Goal: Transaction & Acquisition: Download file/media

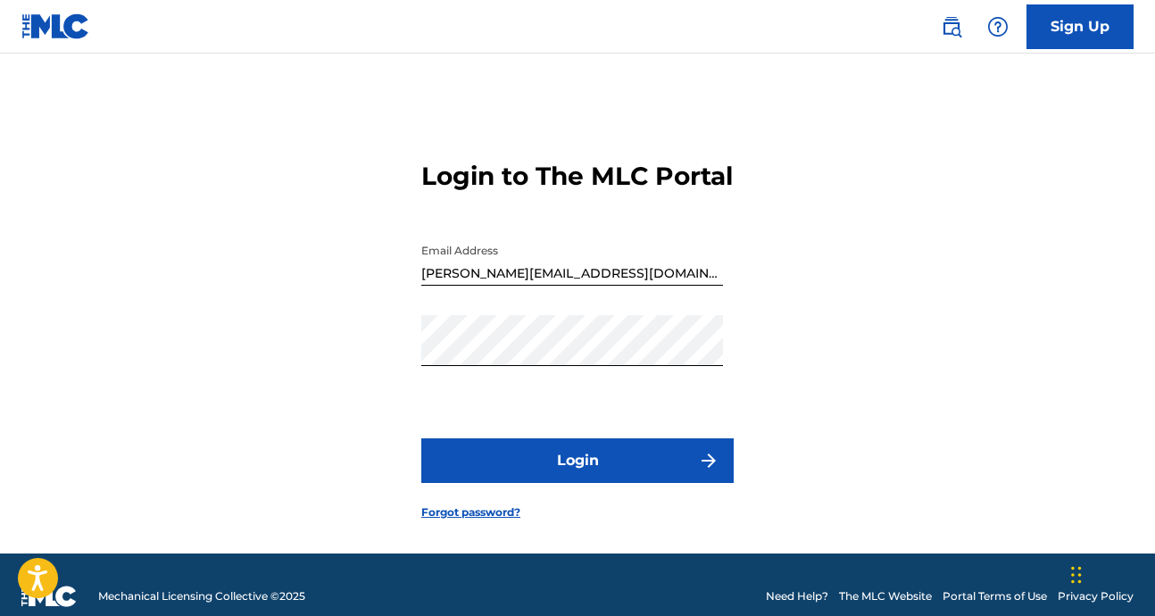
click at [583, 483] on button "Login" at bounding box center [577, 460] width 312 height 45
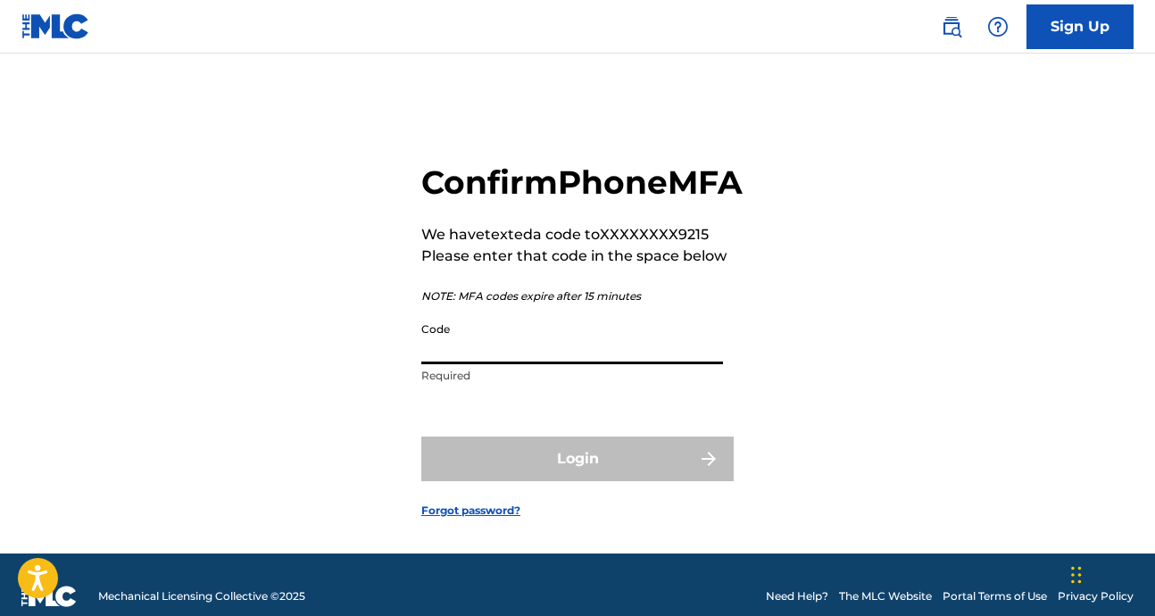
click at [461, 364] on input "Code" at bounding box center [572, 338] width 302 height 51
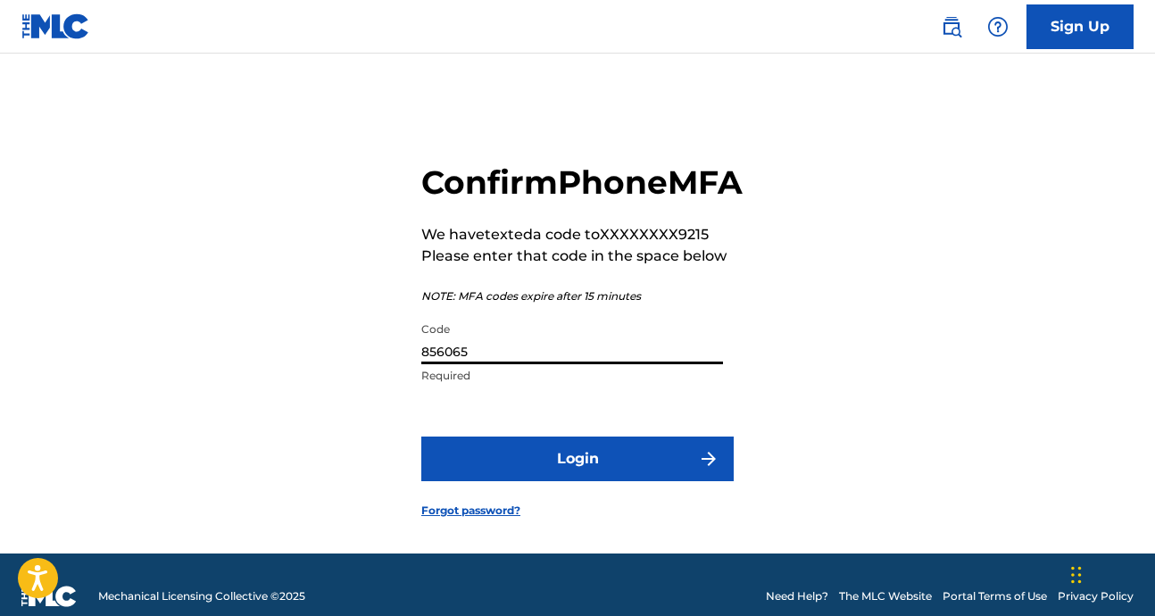
type input "856065"
click at [537, 481] on button "Login" at bounding box center [577, 458] width 312 height 45
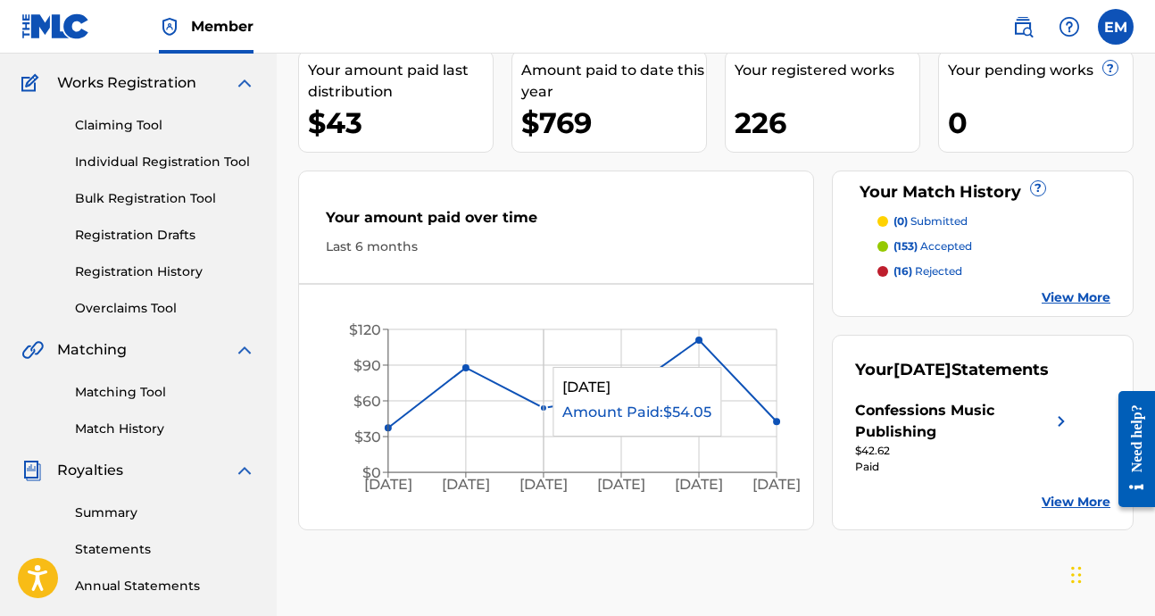
scroll to position [138, 0]
click at [1076, 503] on link "View More" at bounding box center [1076, 501] width 69 height 19
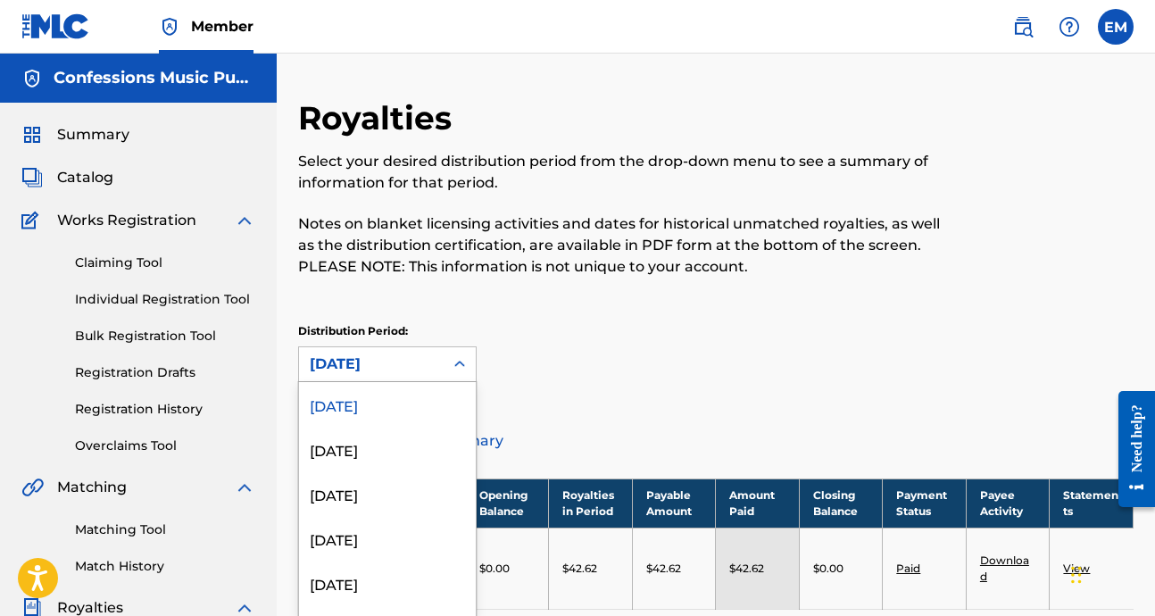
click at [430, 362] on div "[DATE] selected, 1 of 53. 53 results available. Use Up and Down to choose optio…" at bounding box center [387, 364] width 179 height 36
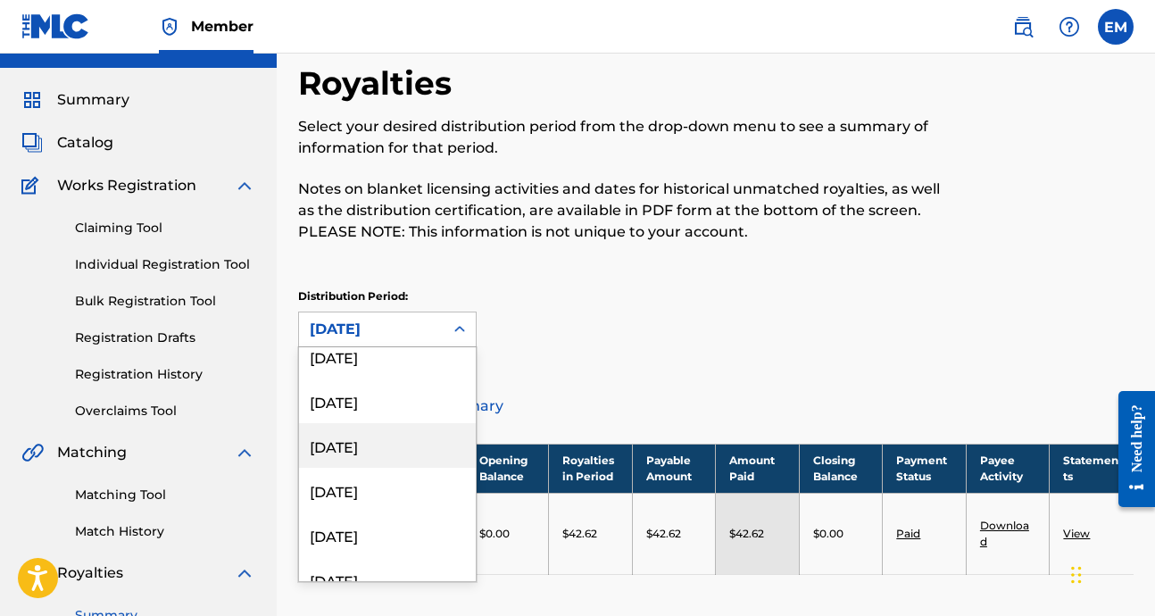
scroll to position [288, 0]
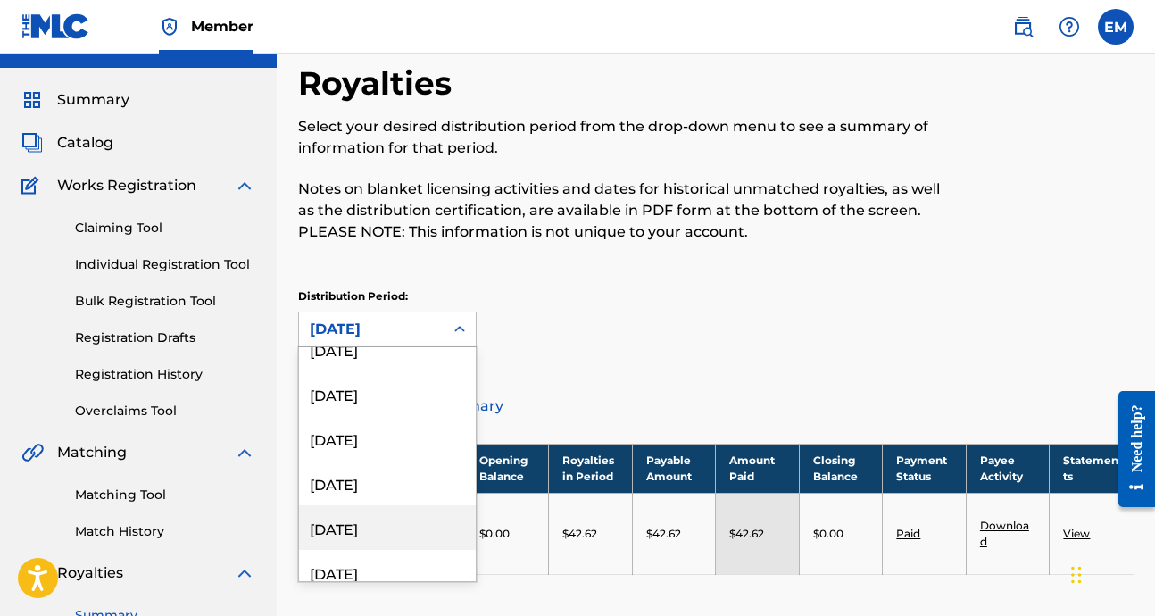
click at [353, 530] on div "[DATE]" at bounding box center [387, 527] width 177 height 45
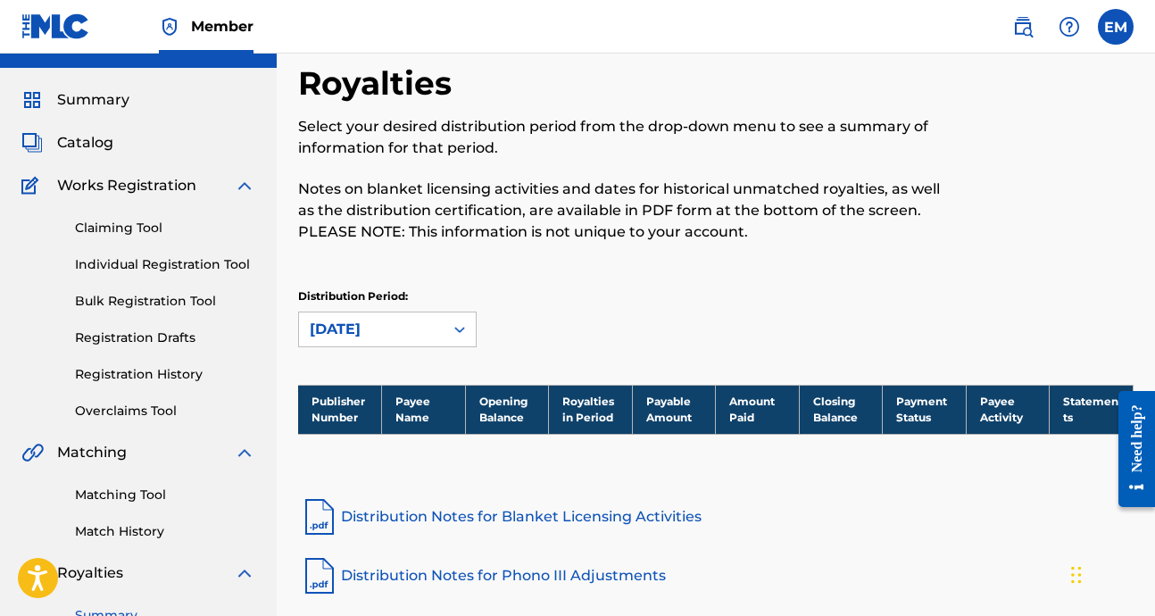
click at [446, 332] on div at bounding box center [460, 329] width 32 height 32
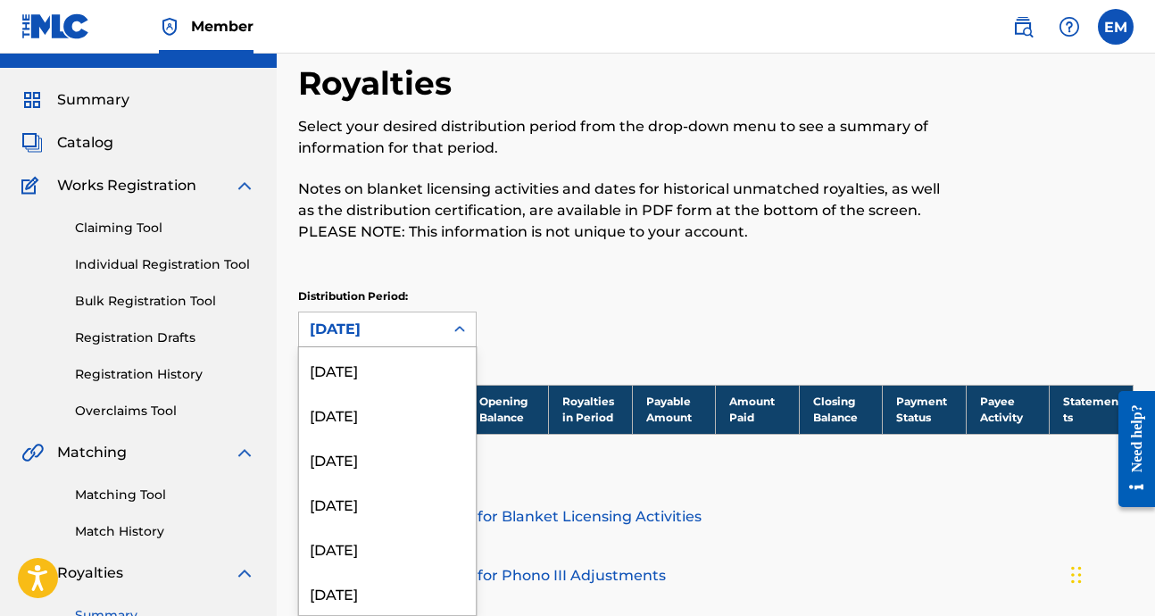
scroll to position [237, 0]
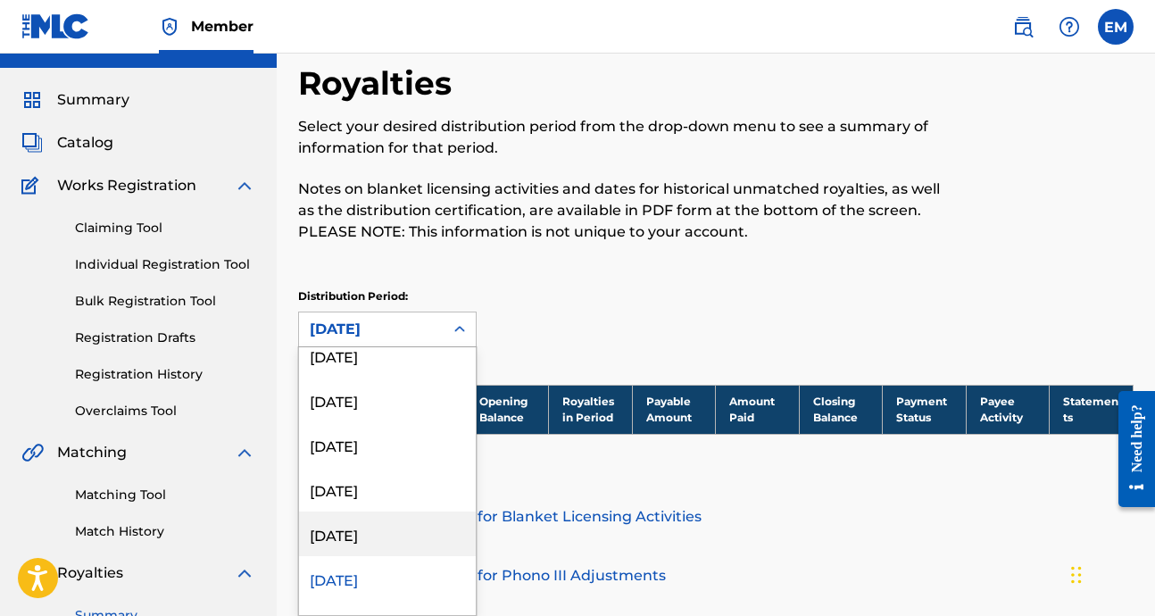
click at [349, 528] on div "[DATE]" at bounding box center [387, 533] width 177 height 45
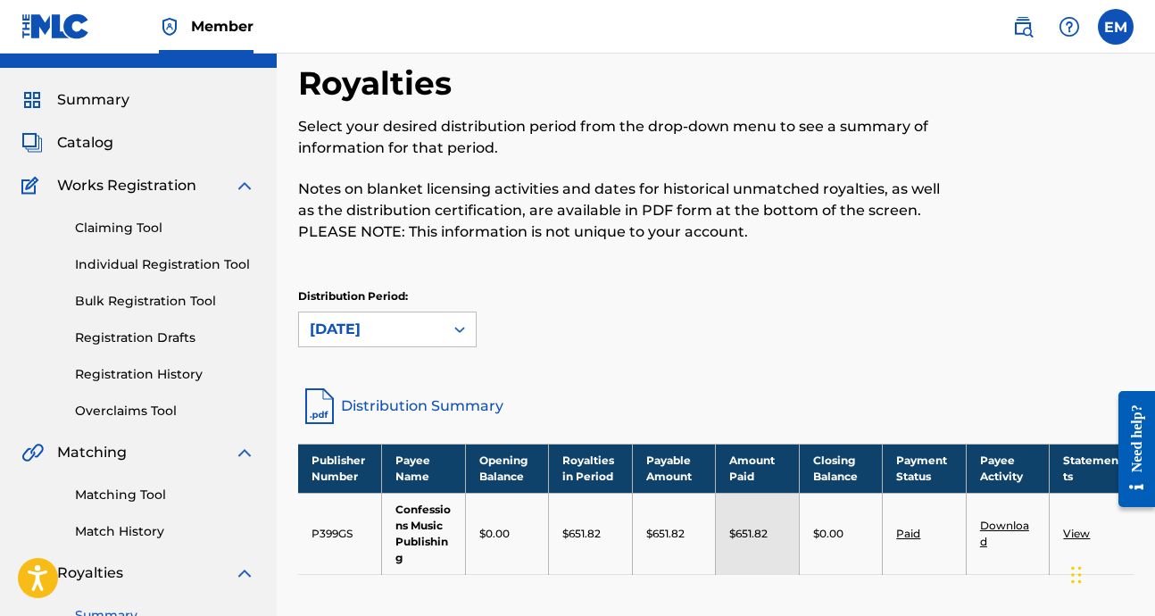
click at [1006, 526] on link "Download" at bounding box center [1004, 533] width 49 height 29
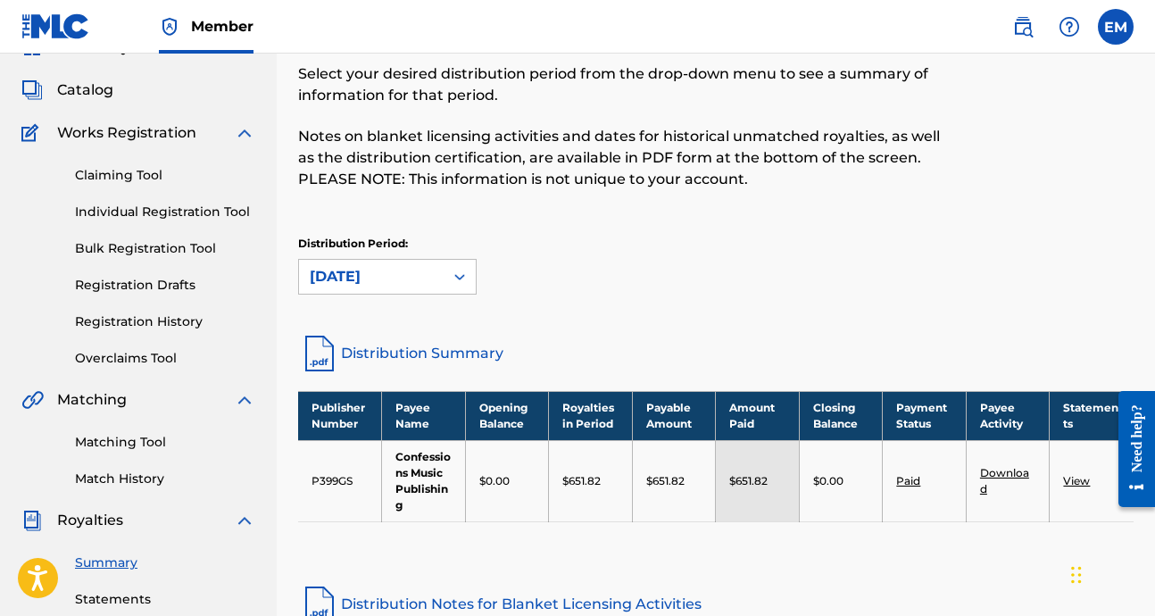
scroll to position [112, 0]
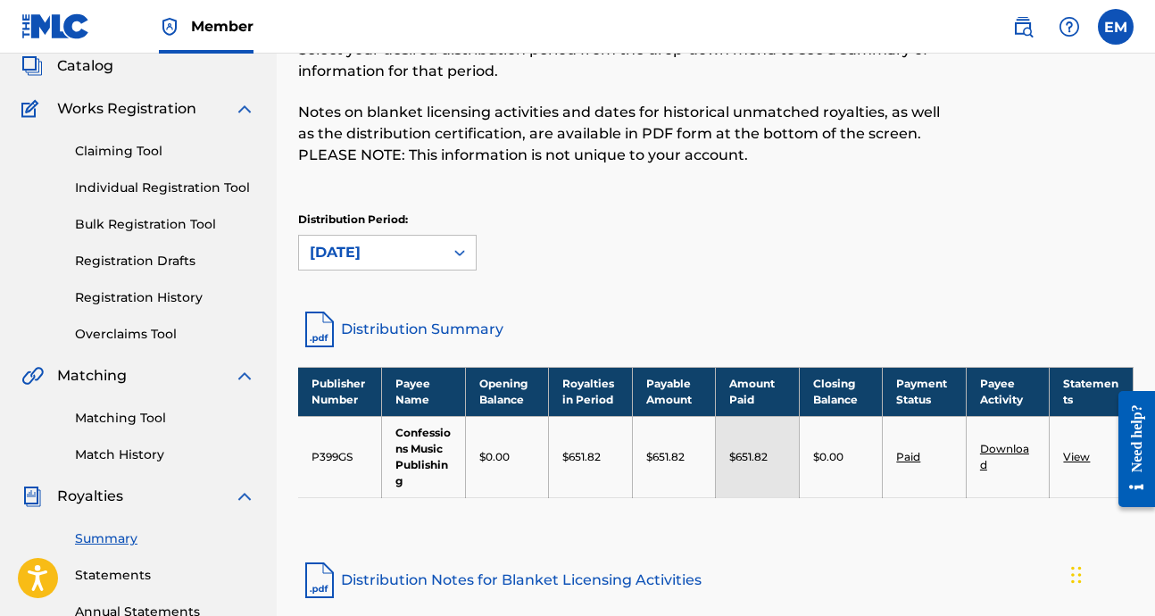
click at [1074, 457] on link "View" at bounding box center [1076, 456] width 27 height 13
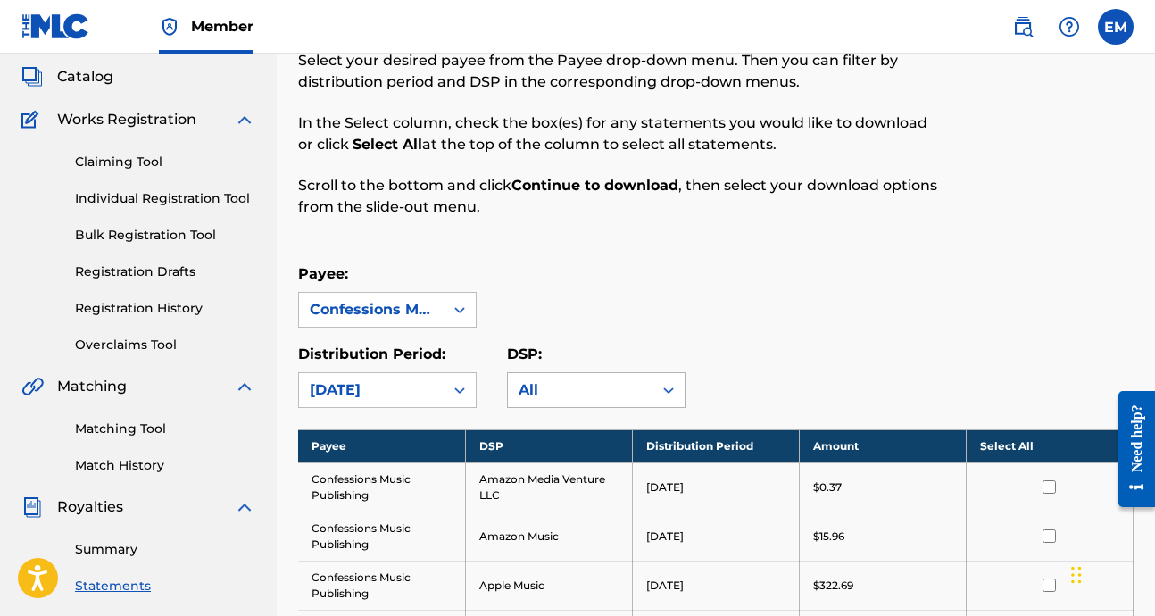
scroll to position [110, 0]
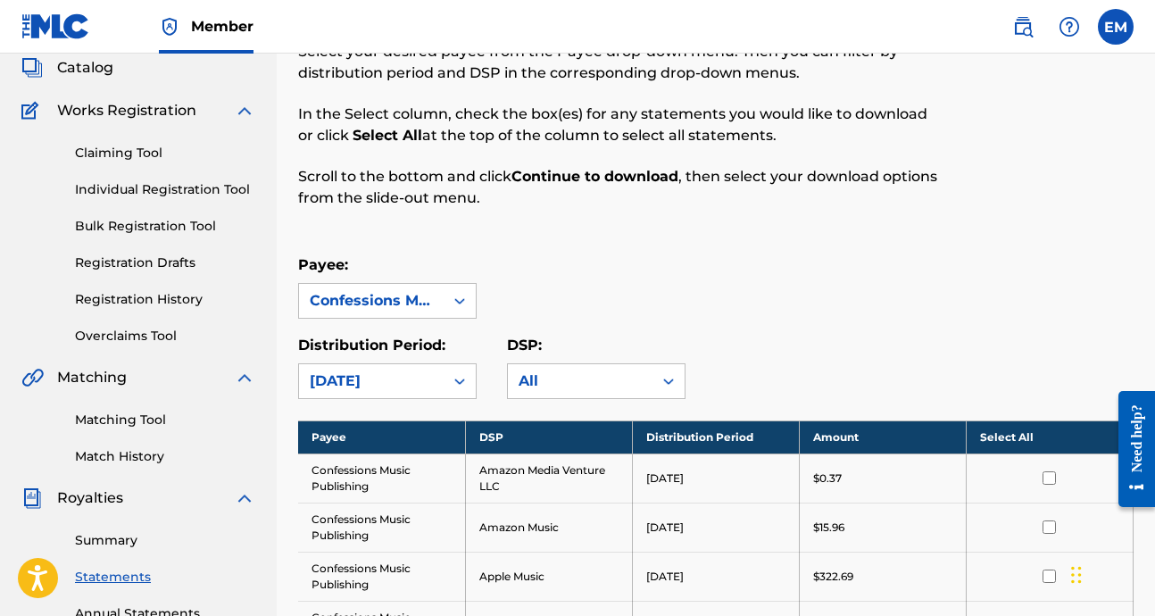
click at [998, 440] on th "Select All" at bounding box center [1049, 436] width 167 height 33
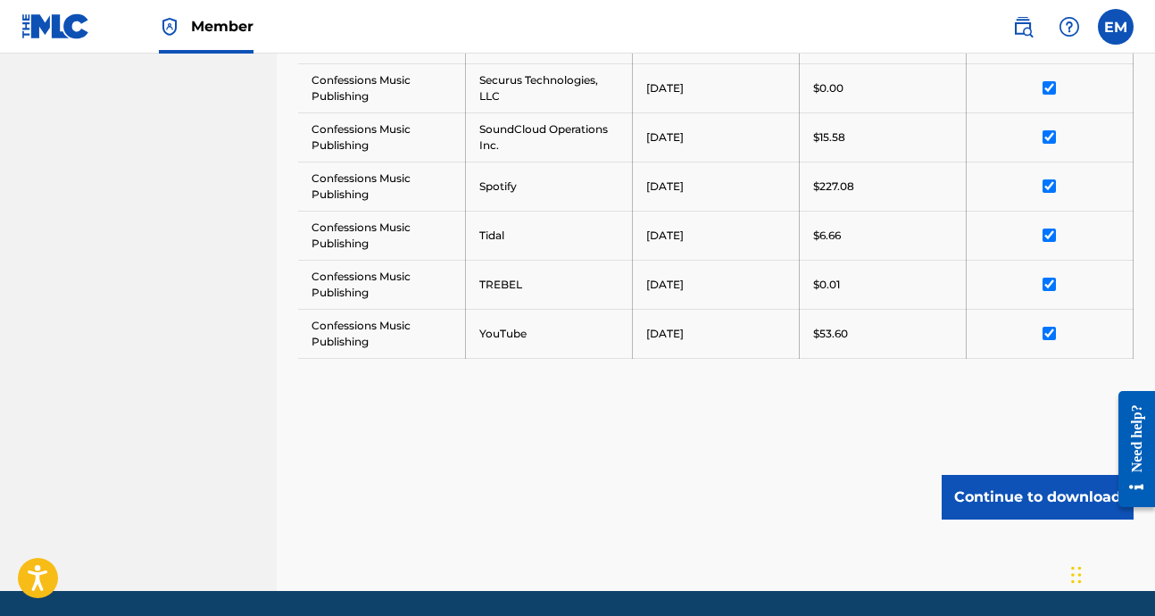
scroll to position [1247, 0]
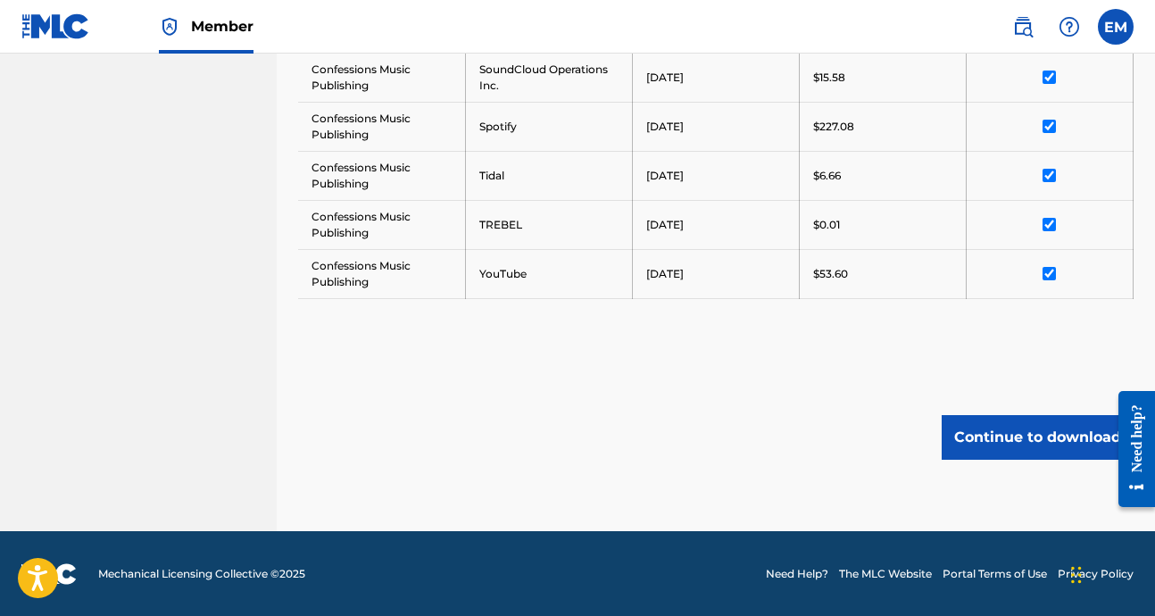
click at [1034, 436] on button "Continue to download" at bounding box center [1038, 437] width 192 height 45
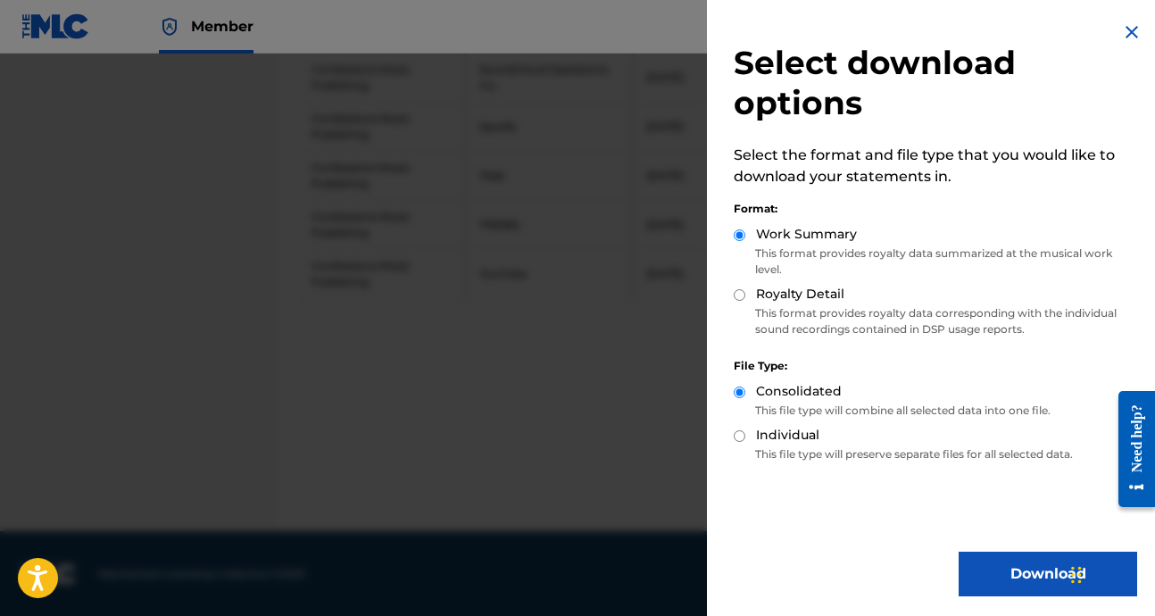
click at [1015, 566] on button "Download" at bounding box center [1048, 574] width 179 height 45
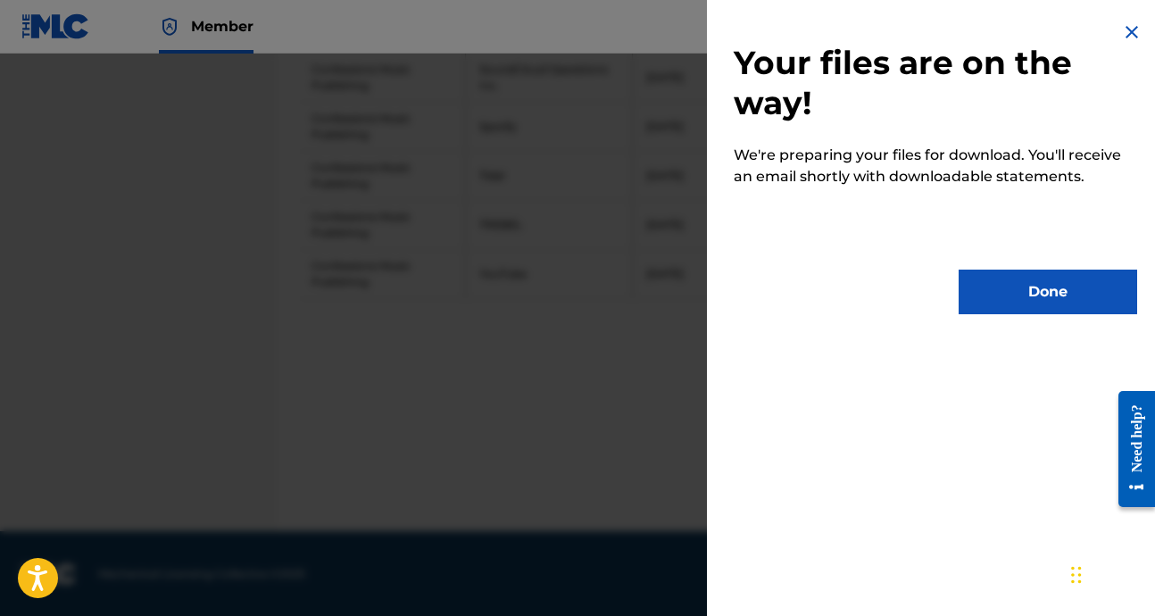
click at [1021, 295] on button "Done" at bounding box center [1048, 292] width 179 height 45
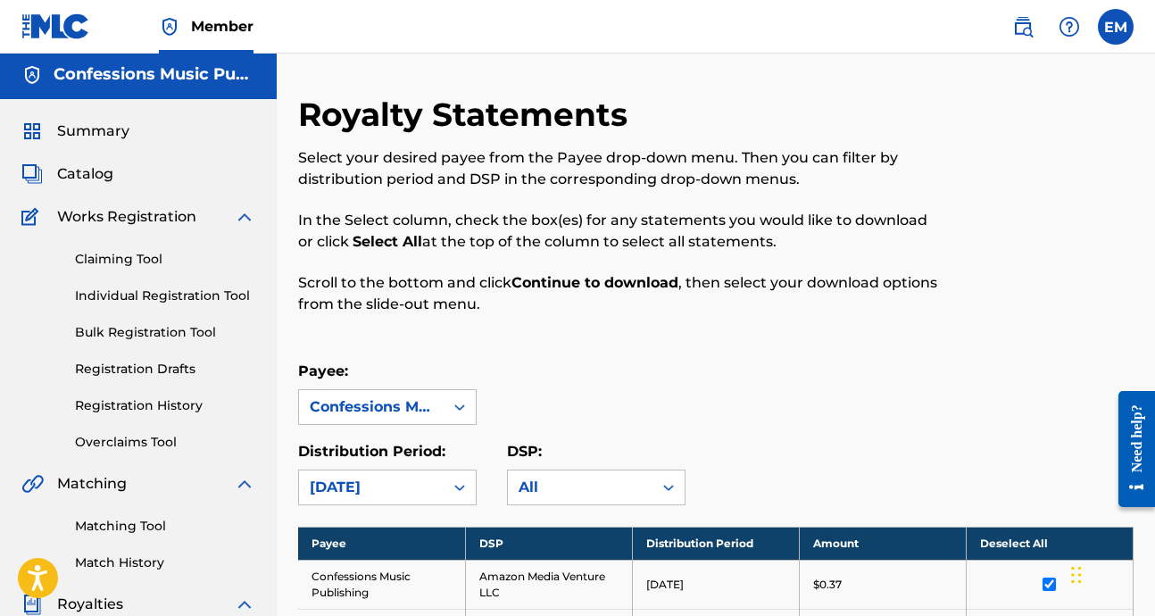
scroll to position [0, 0]
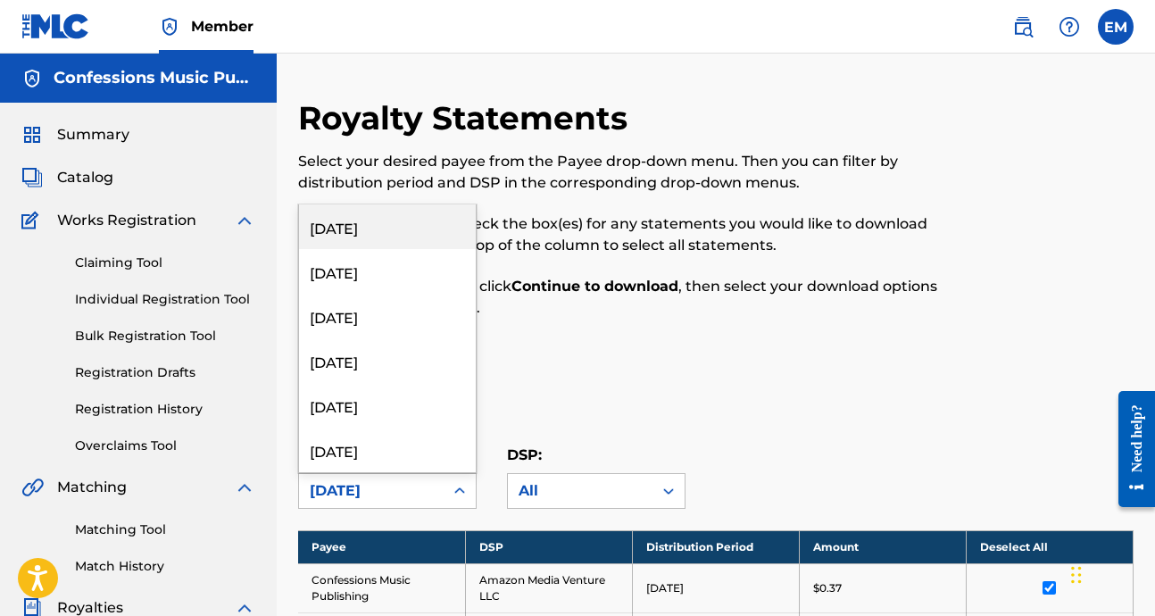
click at [413, 494] on div "[DATE]" at bounding box center [371, 490] width 123 height 21
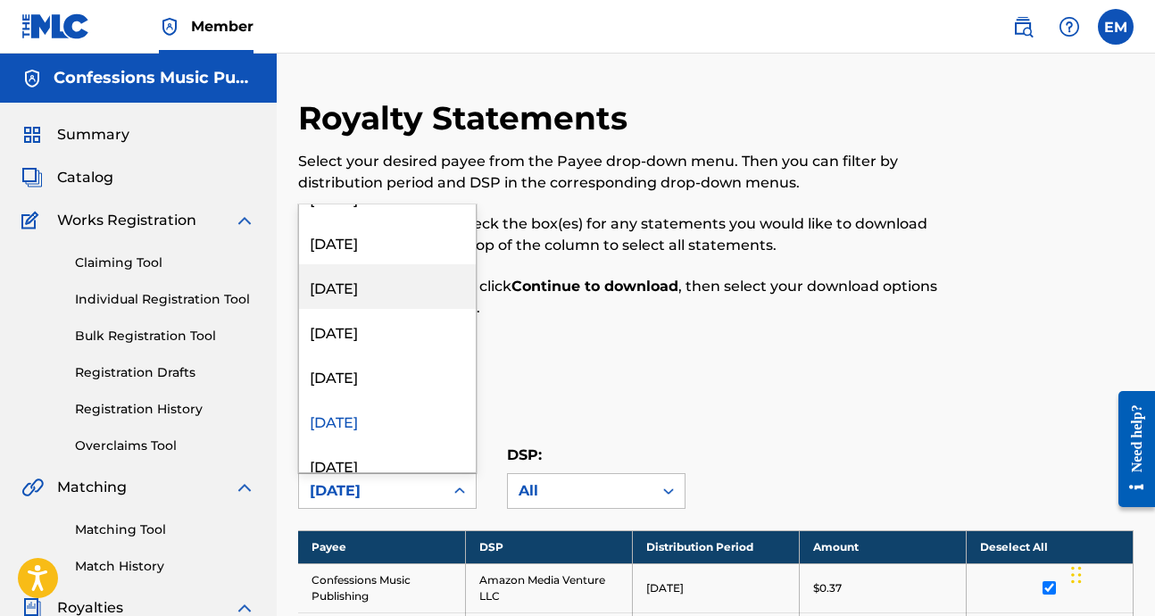
scroll to position [214, 0]
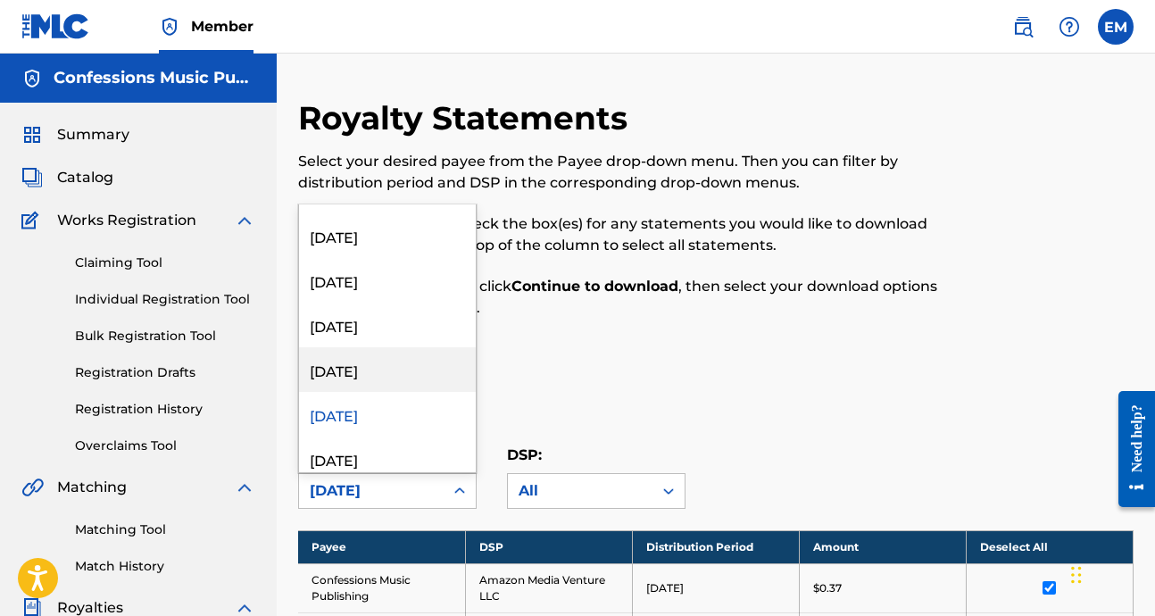
click at [361, 371] on div "[DATE]" at bounding box center [387, 369] width 177 height 45
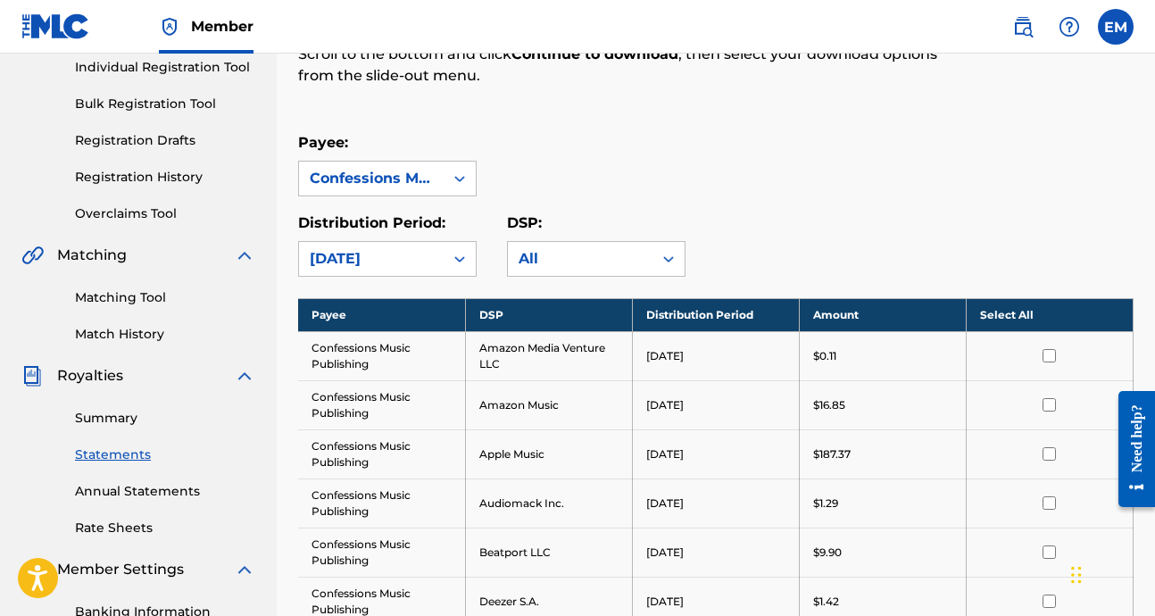
scroll to position [244, 0]
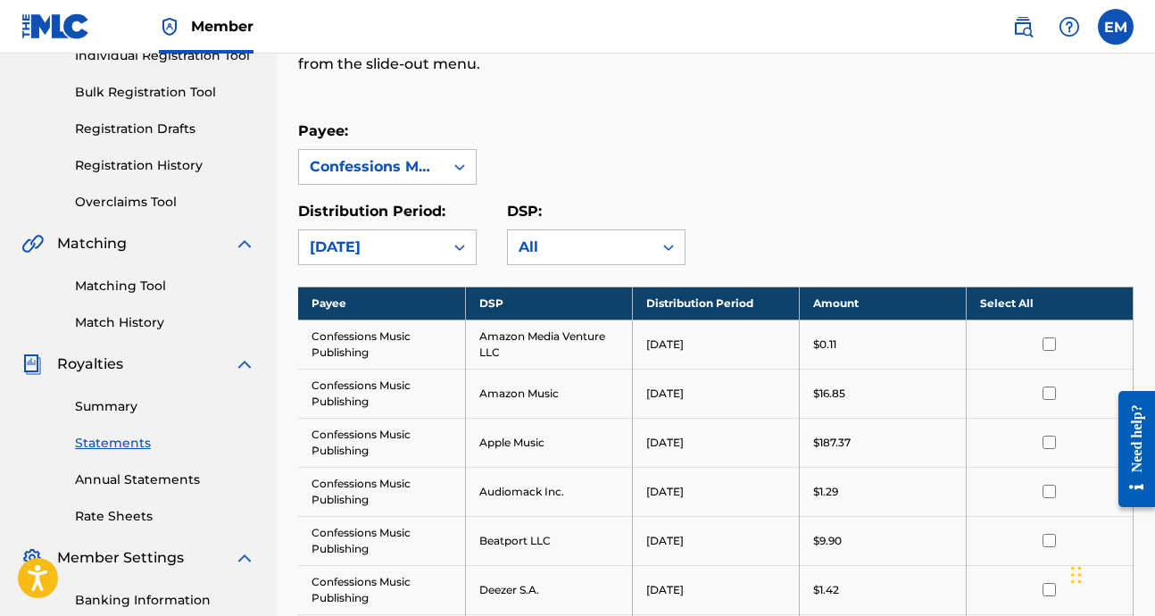
click at [1007, 295] on th "Select All" at bounding box center [1049, 303] width 167 height 33
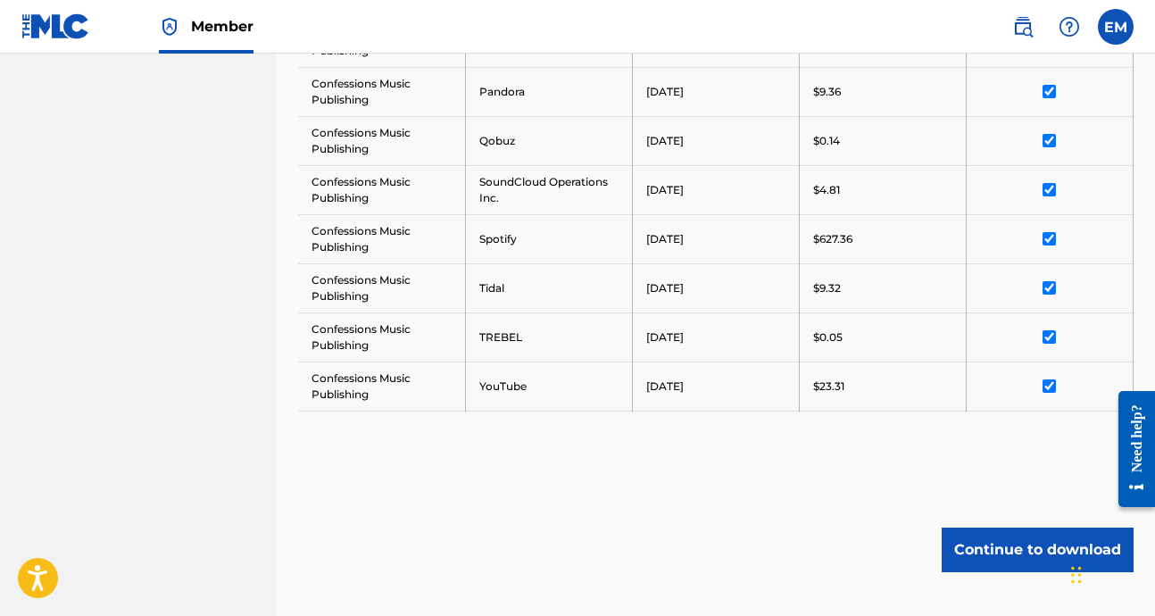
scroll to position [1192, 0]
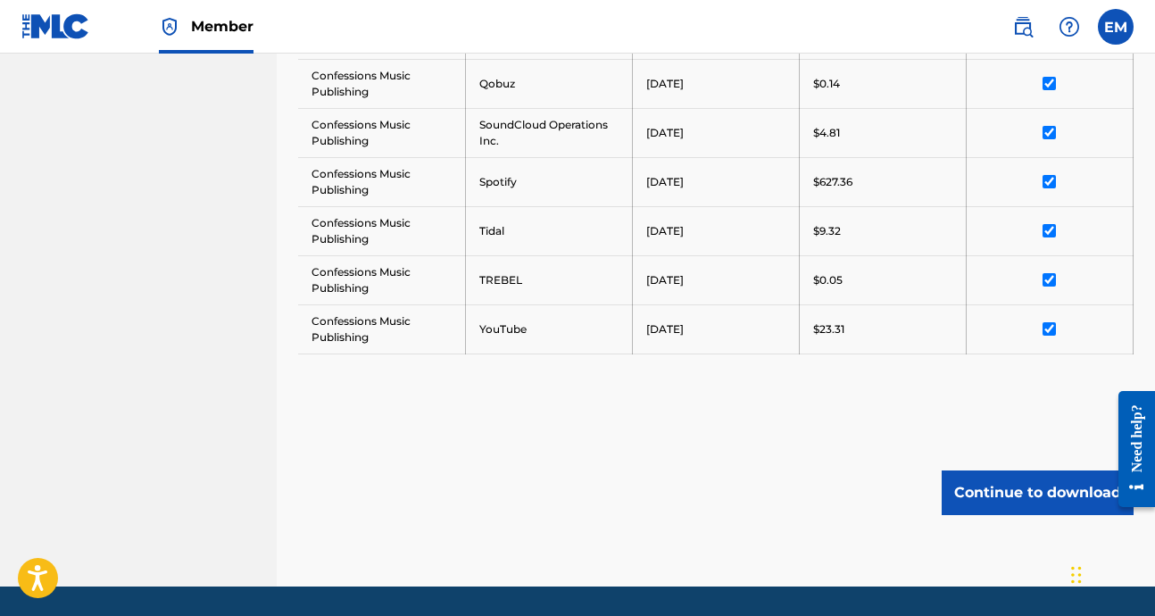
click at [1017, 482] on button "Continue to download" at bounding box center [1038, 492] width 192 height 45
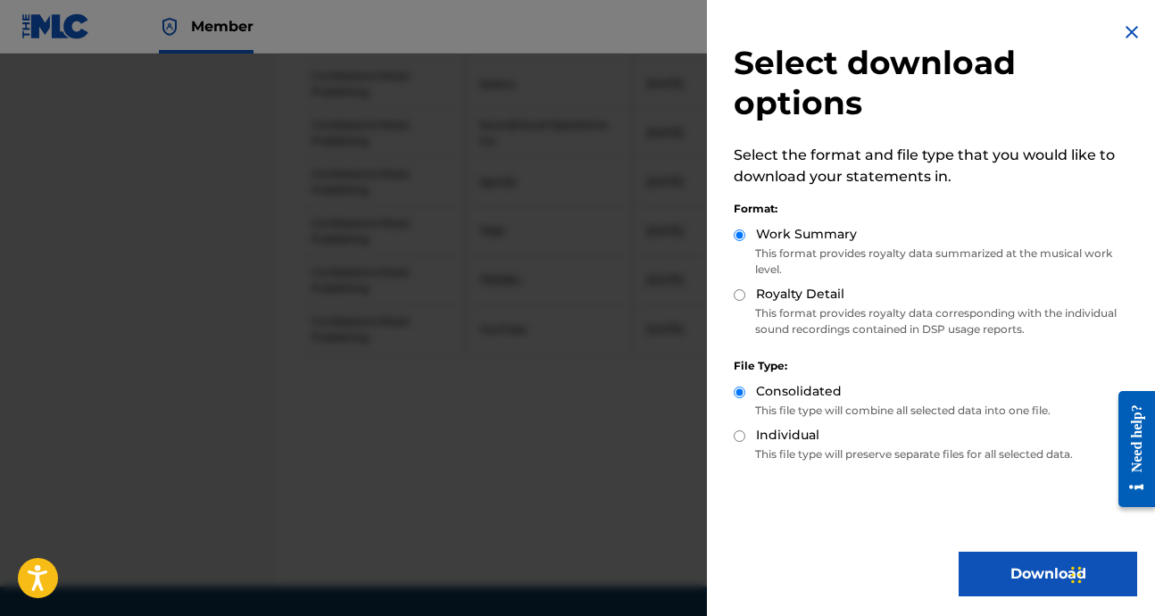
click at [1018, 570] on button "Download" at bounding box center [1048, 574] width 179 height 45
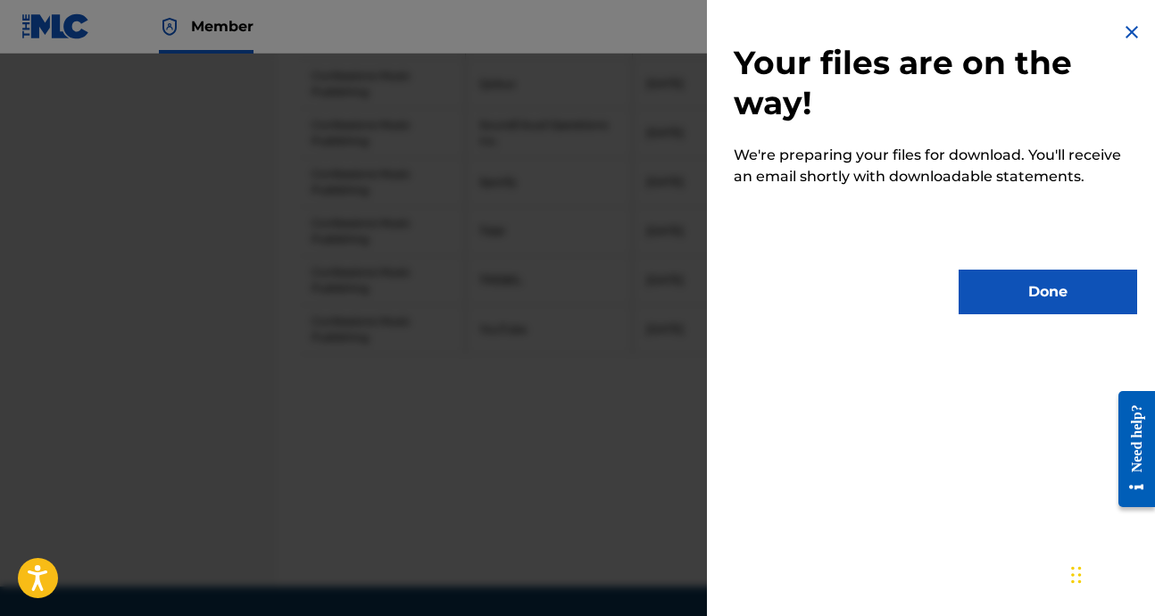
click at [1009, 289] on button "Done" at bounding box center [1048, 292] width 179 height 45
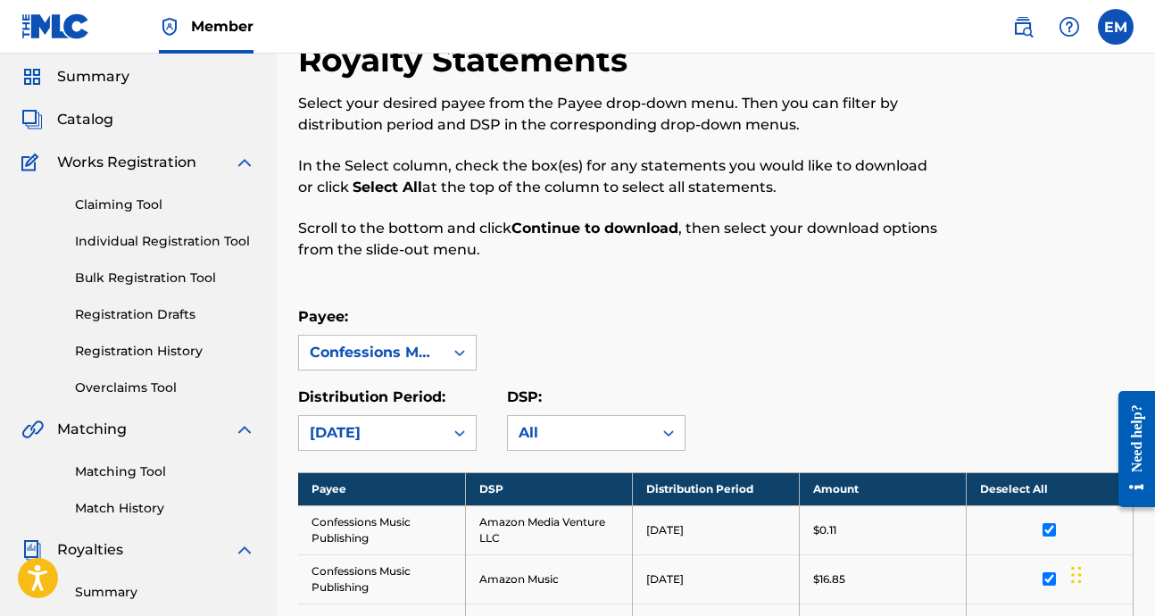
scroll to position [0, 0]
